Goal: Transaction & Acquisition: Purchase product/service

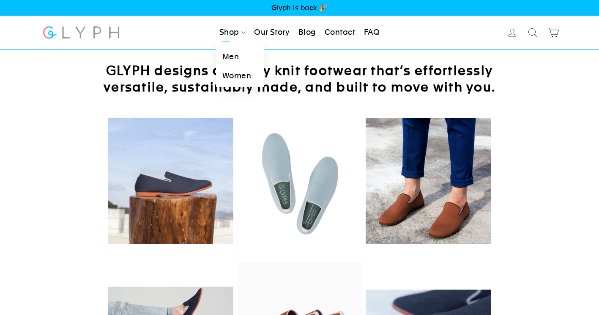
click at [236, 74] on link "Women" at bounding box center [240, 75] width 48 height 19
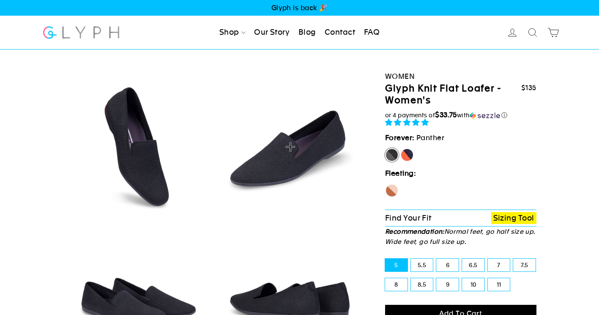
select select "highest-rating"
click at [404, 157] on label "[PERSON_NAME]" at bounding box center [407, 155] width 14 height 14
click at [401, 148] on input "[PERSON_NAME]" at bounding box center [400, 148] width 0 height 0
radio input "true"
